Goal: Task Accomplishment & Management: Use online tool/utility

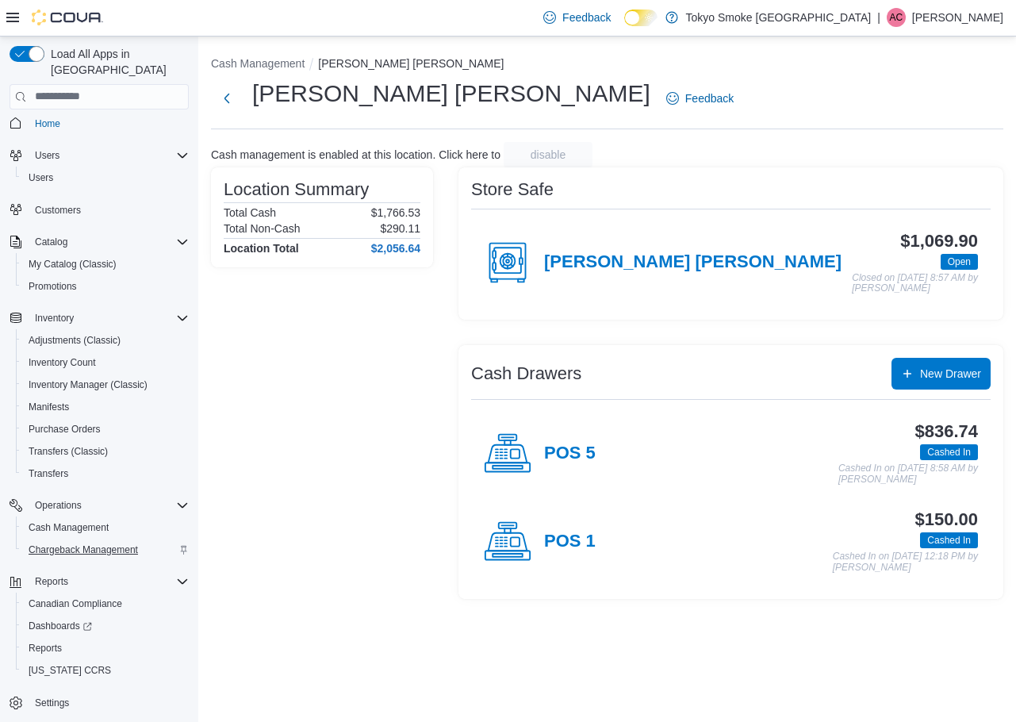
scroll to position [8, 0]
click at [53, 641] on span "Reports" at bounding box center [45, 647] width 33 height 13
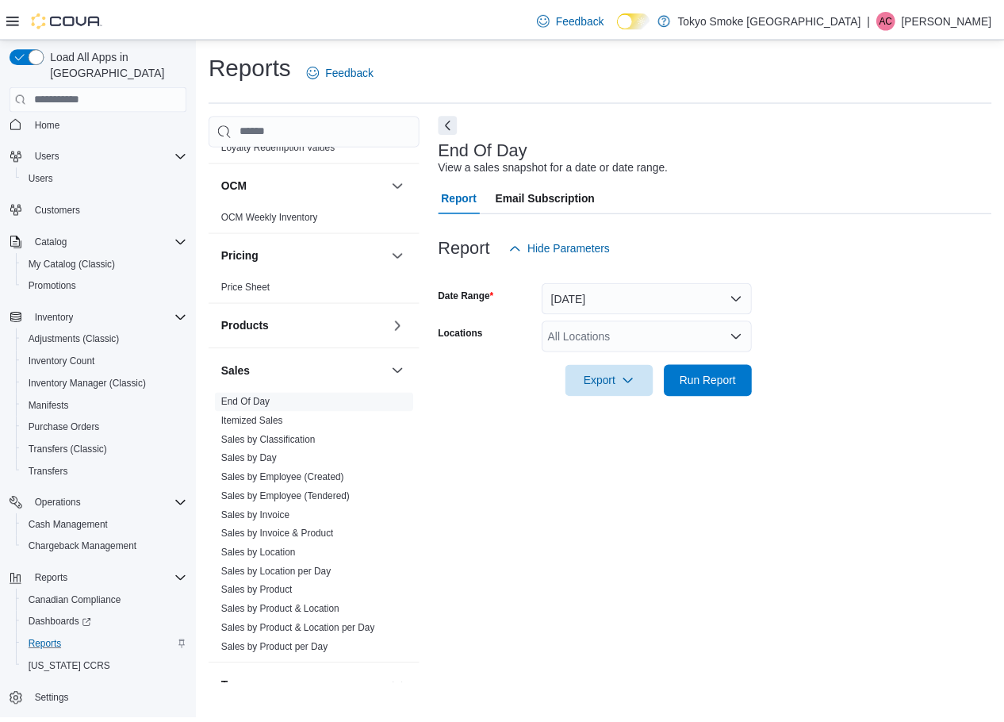
scroll to position [944, 0]
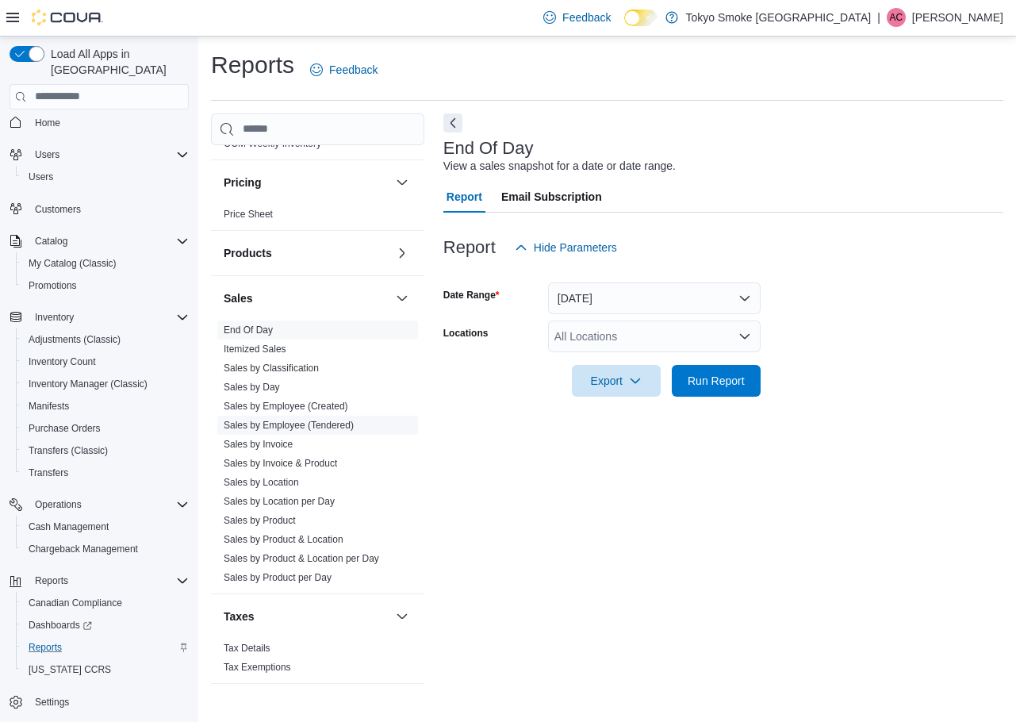
click at [309, 419] on span "Sales by Employee (Tendered)" at bounding box center [289, 425] width 130 height 13
click at [319, 420] on link "Sales by Employee (Tendered)" at bounding box center [289, 425] width 130 height 11
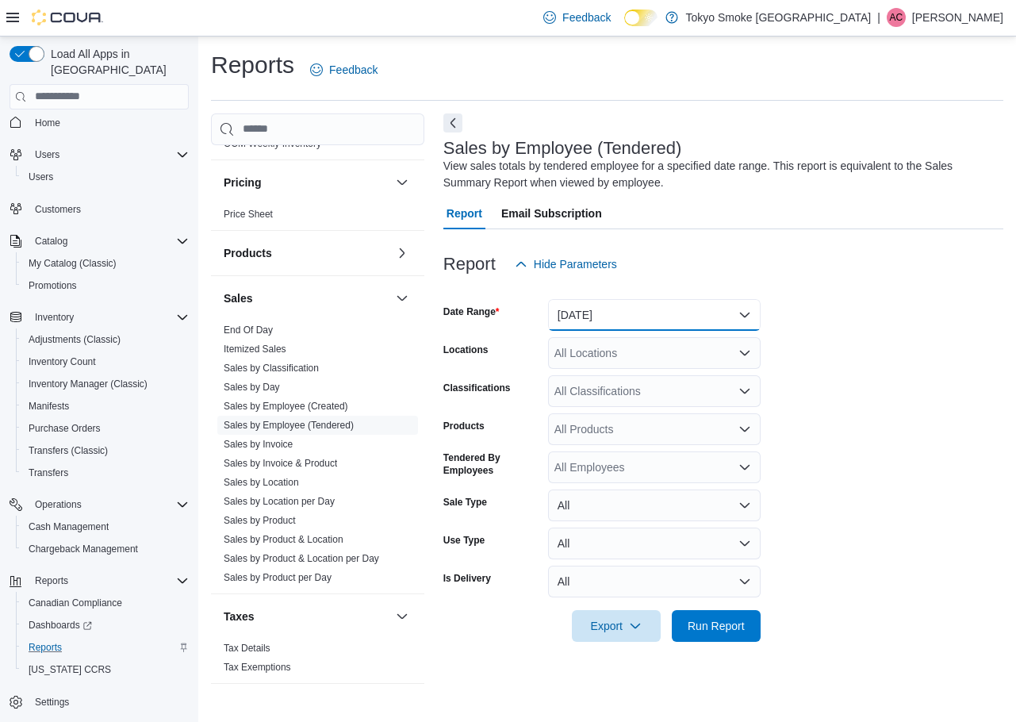
click at [634, 312] on button "[DATE]" at bounding box center [654, 315] width 213 height 32
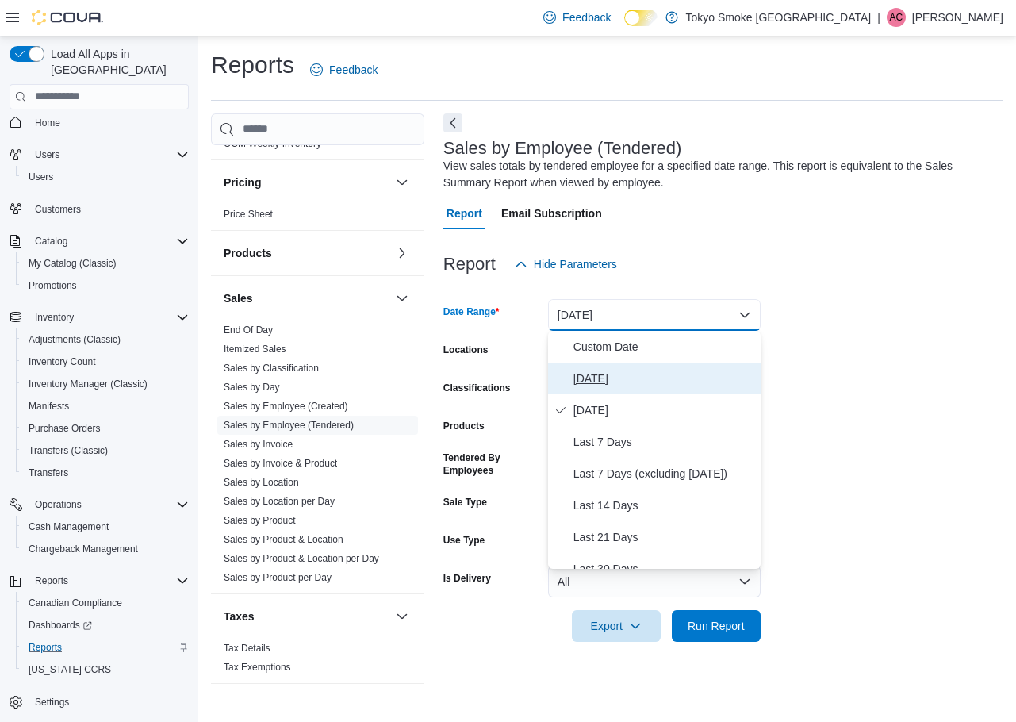
click at [619, 377] on span "[DATE]" at bounding box center [663, 378] width 181 height 19
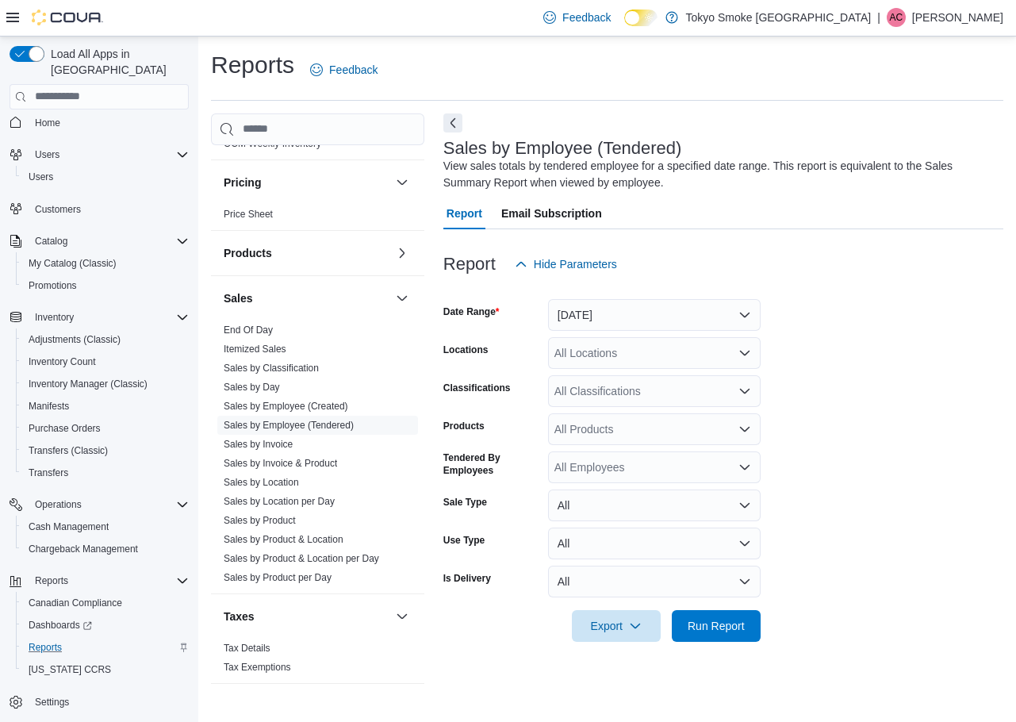
click at [635, 349] on div "All Locations" at bounding box center [654, 353] width 213 height 32
type input "***"
click at [636, 374] on span "[PERSON_NAME] [PERSON_NAME]" at bounding box center [683, 380] width 186 height 16
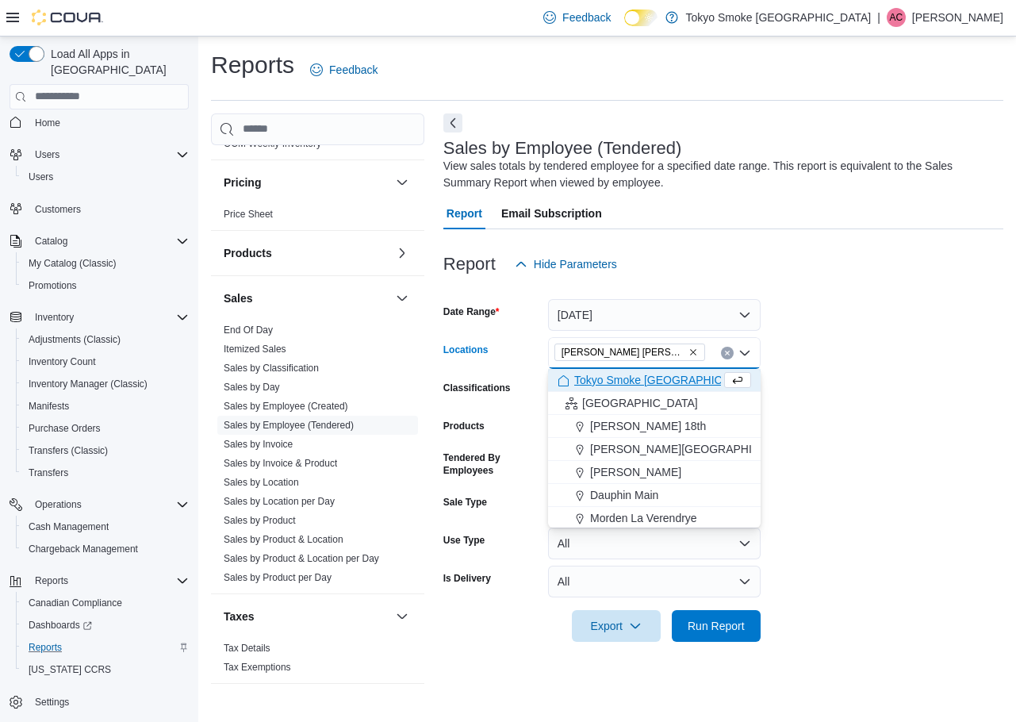
click at [780, 326] on form "Date Range [DATE] Locations [GEOGRAPHIC_DATA] [GEOGRAPHIC_DATA] Combo box. Sele…" at bounding box center [723, 461] width 560 height 362
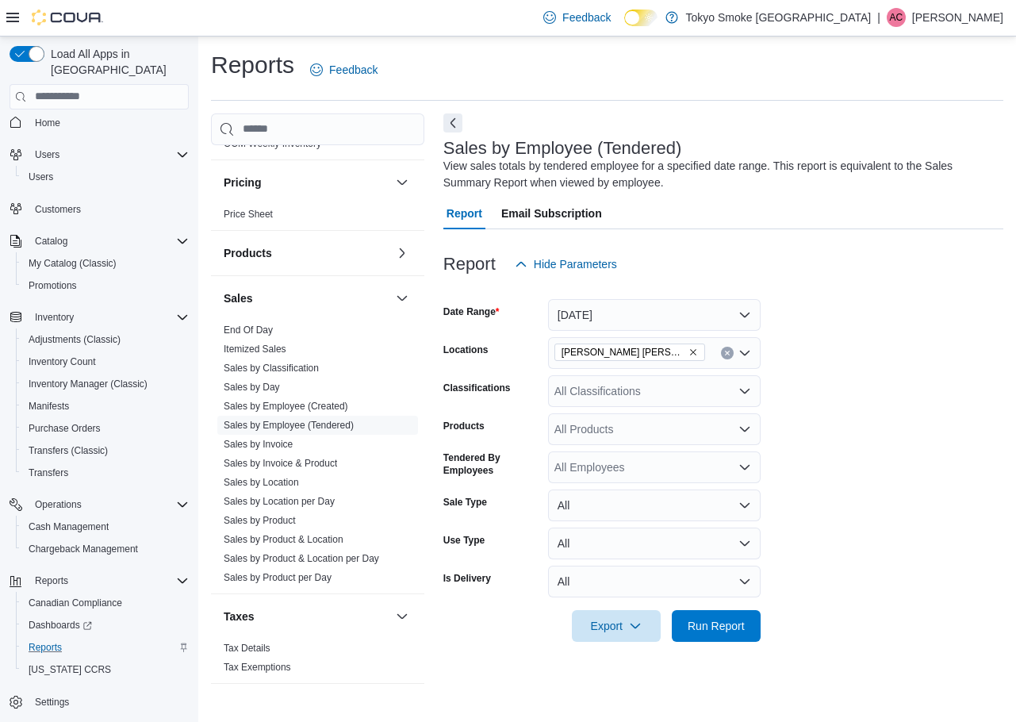
click at [725, 601] on div at bounding box center [723, 603] width 560 height 13
click at [734, 620] on span "Run Report" at bounding box center [716, 625] width 57 height 16
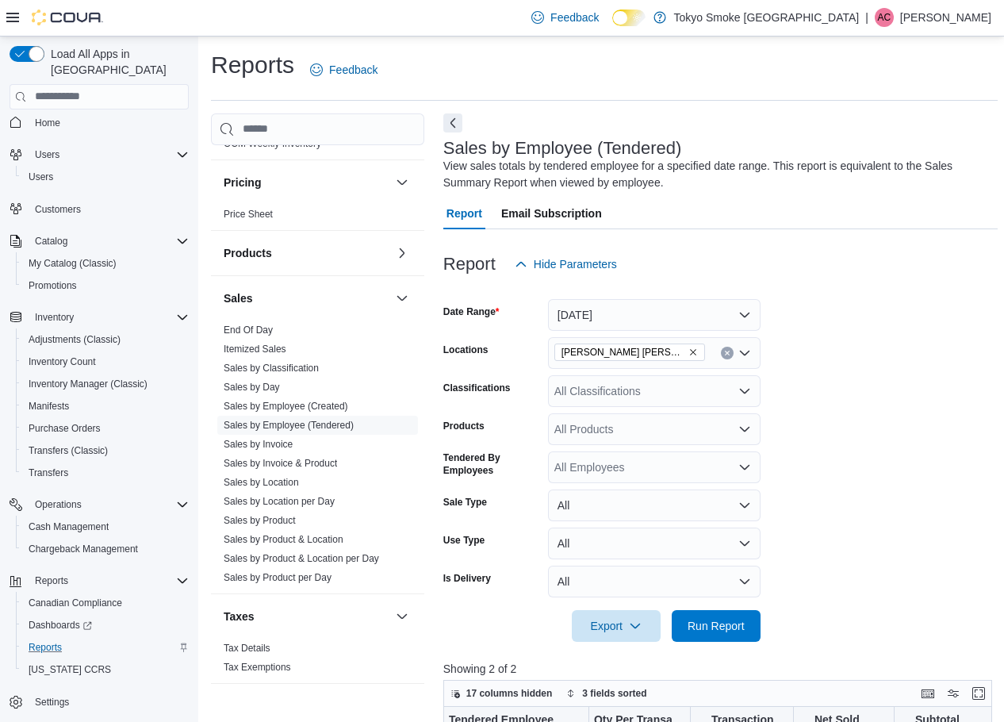
scroll to position [397, 0]
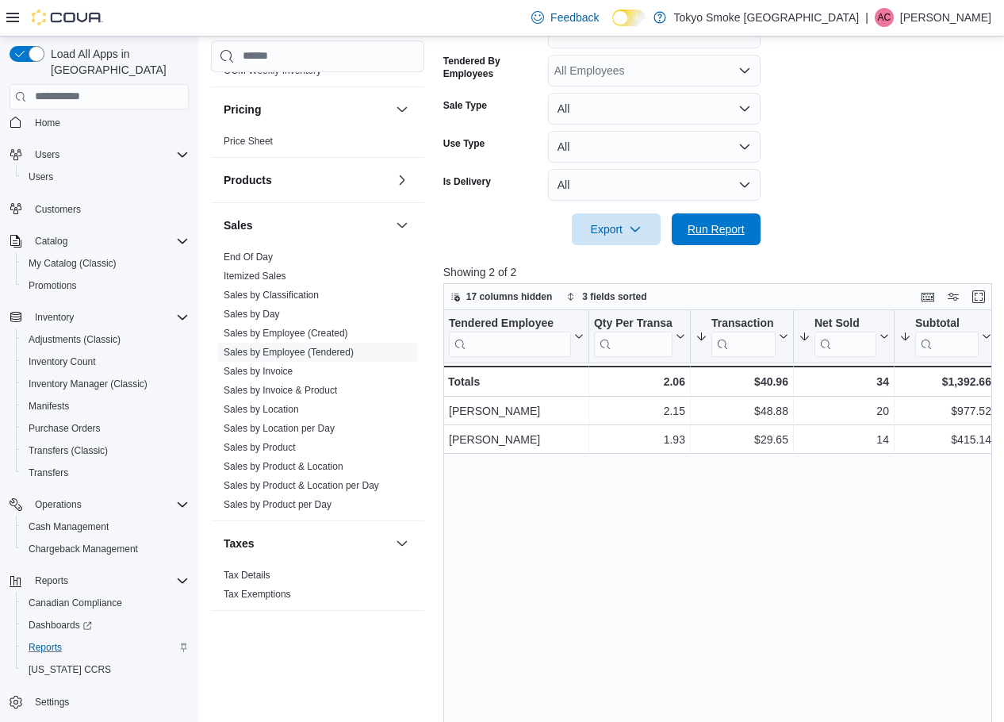
click at [720, 240] on span "Run Report" at bounding box center [716, 229] width 70 height 32
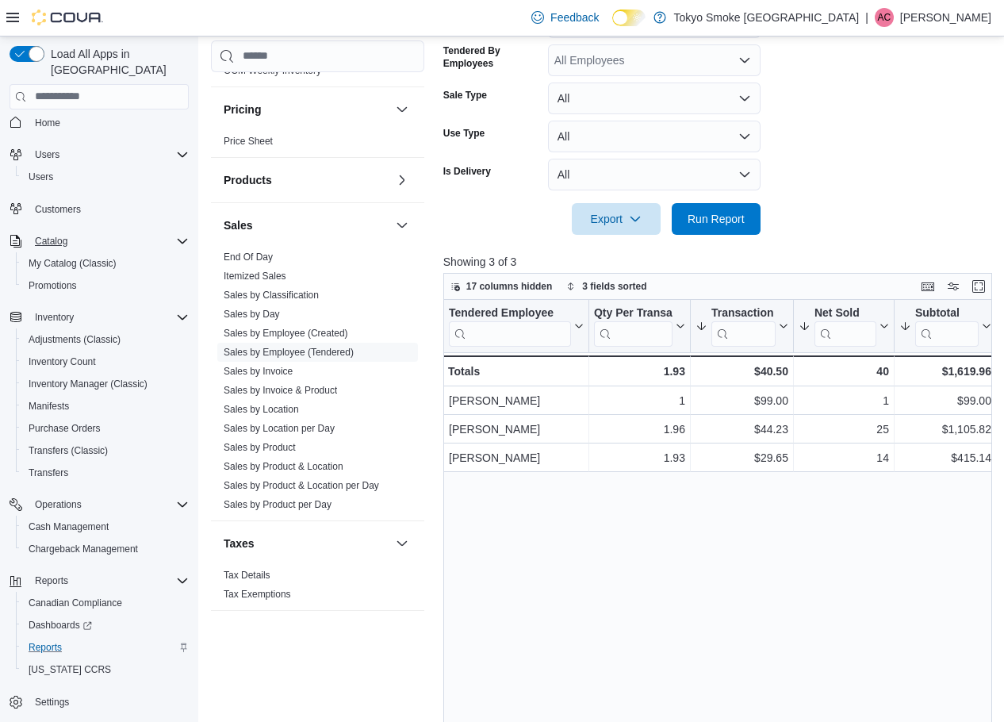
scroll to position [151, 0]
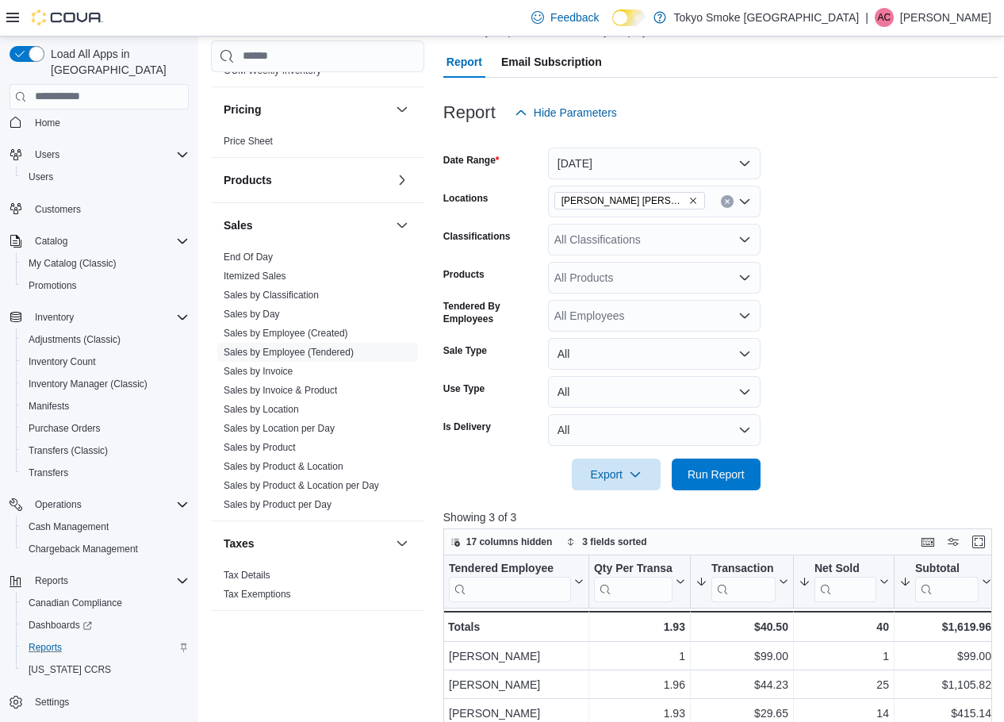
click at [6, 19] on icon at bounding box center [12, 17] width 13 height 13
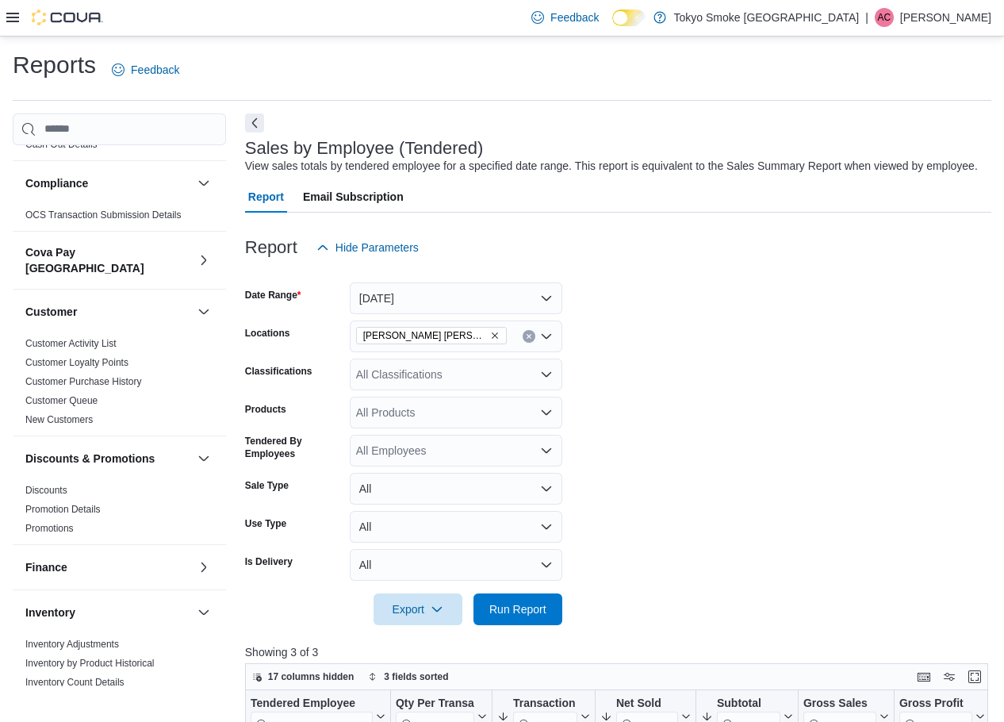
scroll to position [0, 0]
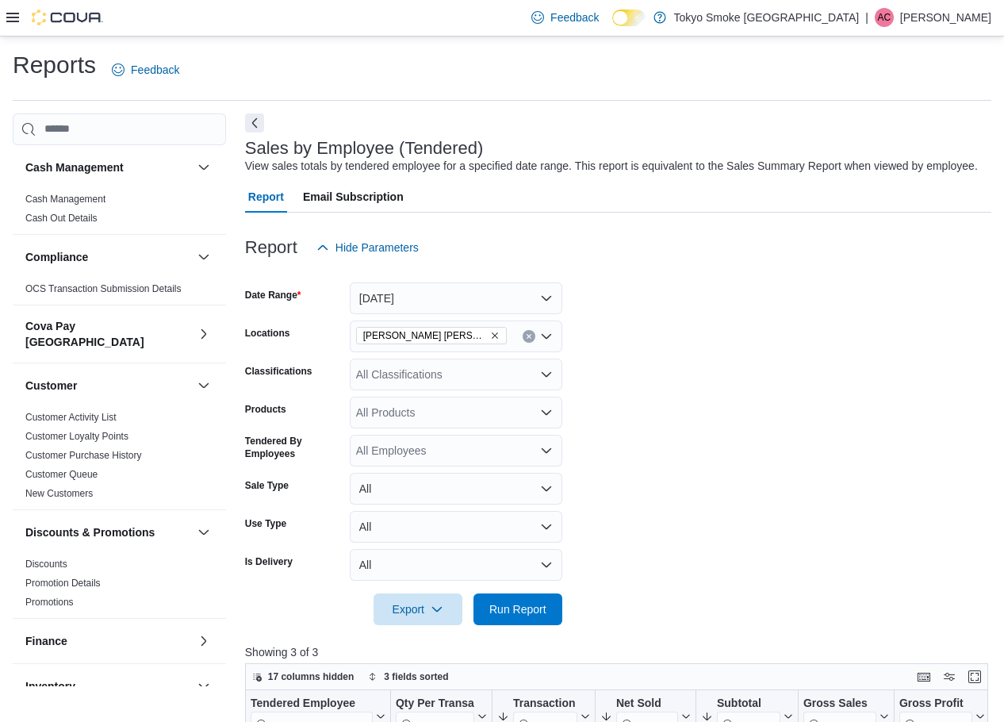
click at [10, 24] on icon at bounding box center [12, 17] width 13 height 13
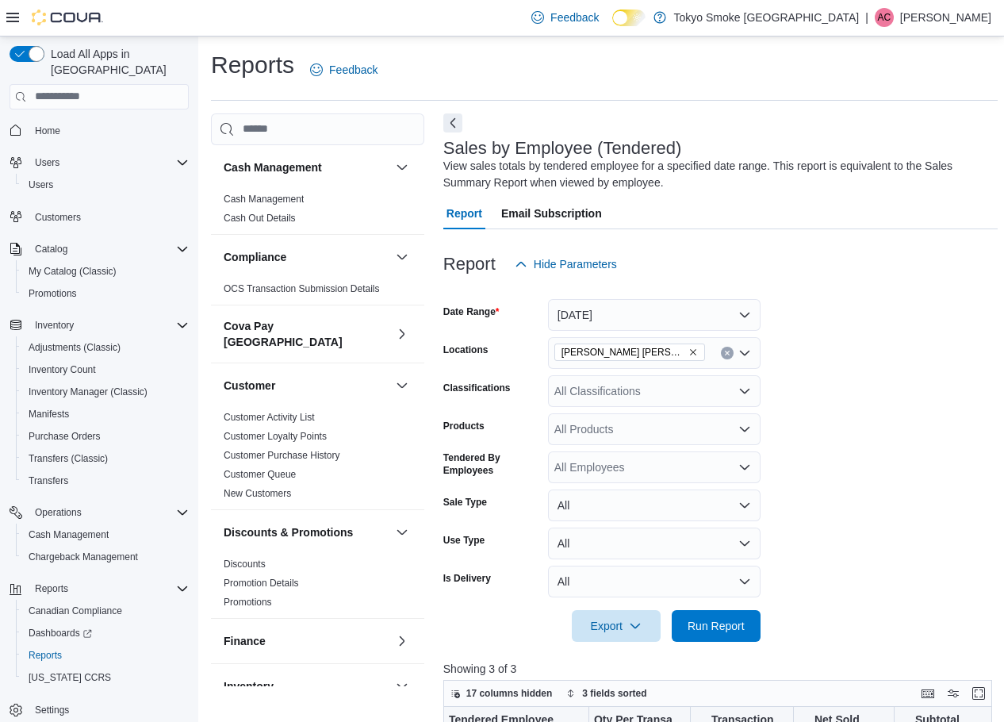
click at [71, 121] on span "Home" at bounding box center [109, 131] width 160 height 20
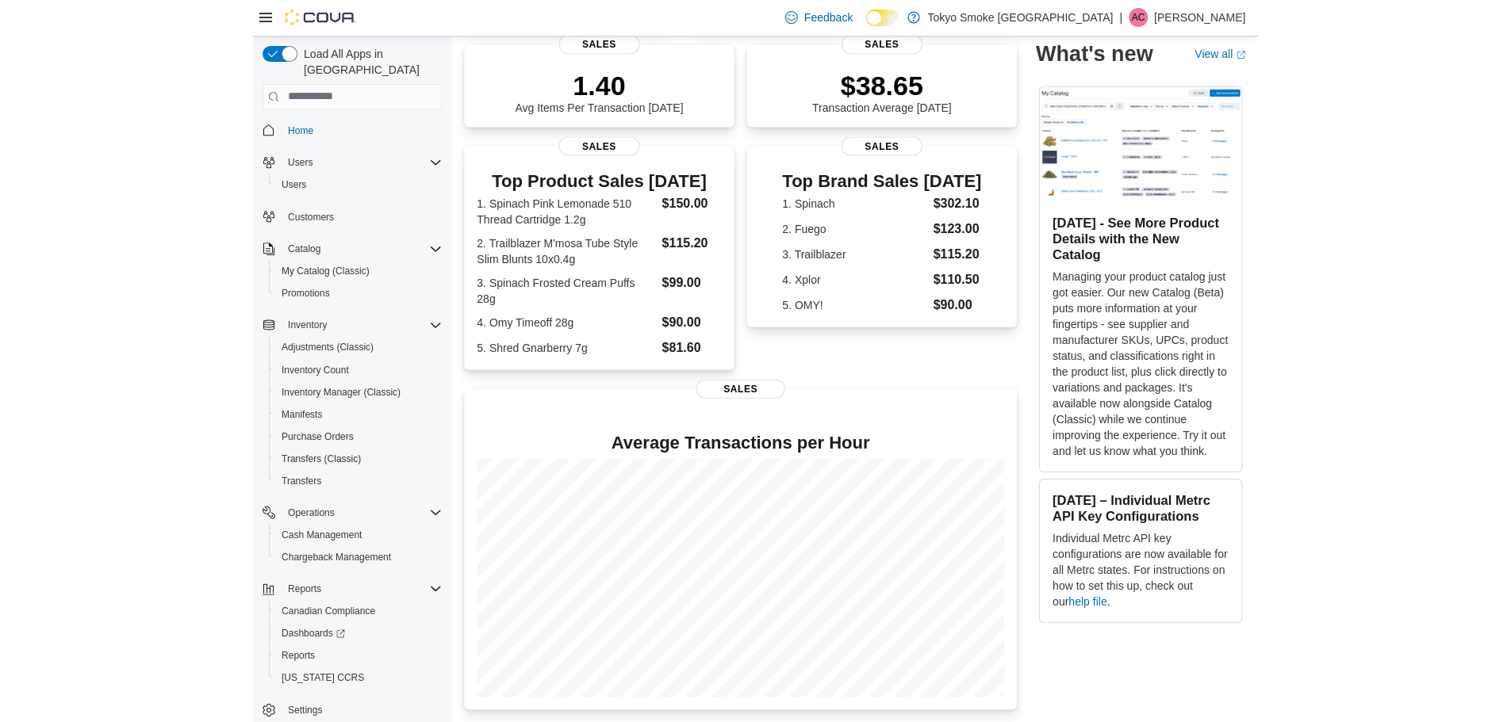
scroll to position [206, 0]
